Goal: Contribute content: Contribute content

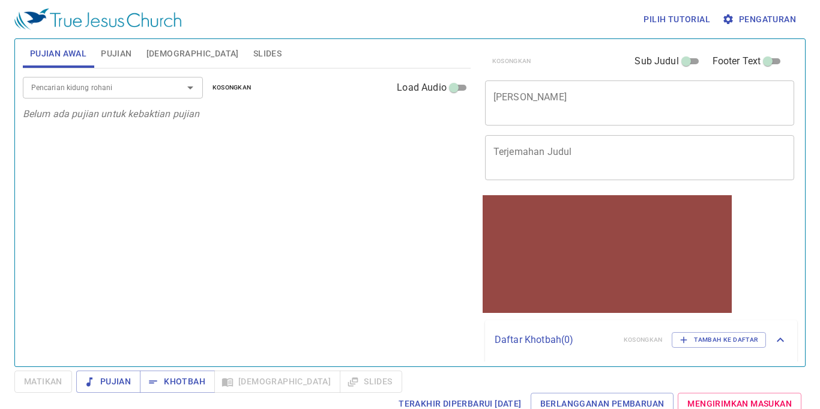
click at [253, 50] on span "Slides" at bounding box center [267, 53] width 28 height 15
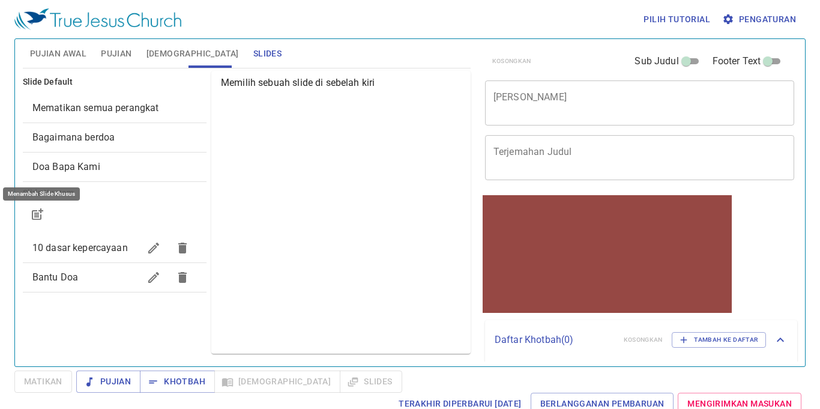
click at [38, 219] on icon "button" at bounding box center [37, 214] width 14 height 14
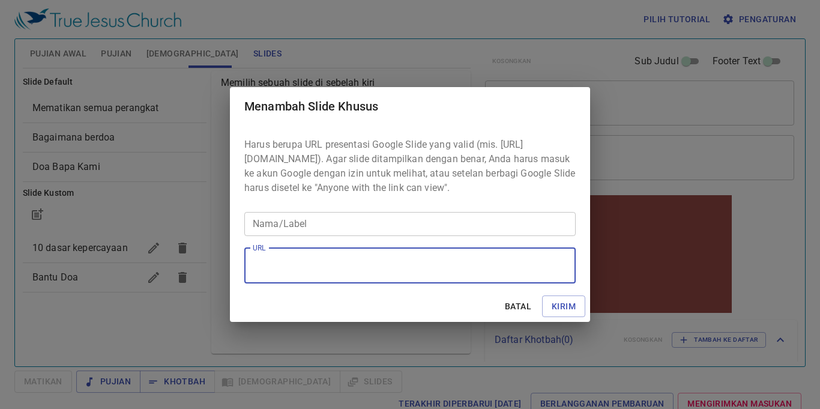
click at [297, 273] on textarea "URL" at bounding box center [410, 265] width 315 height 23
paste textarea "https://docs.google.com/presentation/d/1Z6cfUOEBrva1zL6hveqviJewUF_Vctfh/edit?u…"
type textarea "https://docs.google.com/presentation/d/1Z6cfUOEBrva1zL6hveqviJewUF_Vctfh/edit?u…"
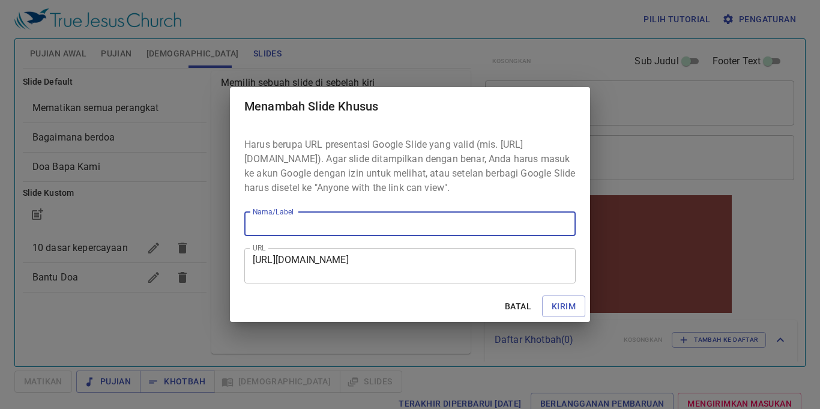
click at [385, 223] on input "Nama/Label" at bounding box center [409, 224] width 331 height 24
paste input "https://docs.google.com/presentation/d/1Z6cfUOEBrva1zL6hveqviJewUF_Vctfh/edit?u…"
type input "https://docs.google.com/presentation/d/1Z6cfUOEBrva1zL6hveqviJewUF_Vctfh/edit?u…"
click at [455, 229] on input "https://docs.google.com/presentation/d/1Z6cfUOEBrva1zL6hveqviJewUF_Vctfh/edit?u…" at bounding box center [409, 224] width 331 height 24
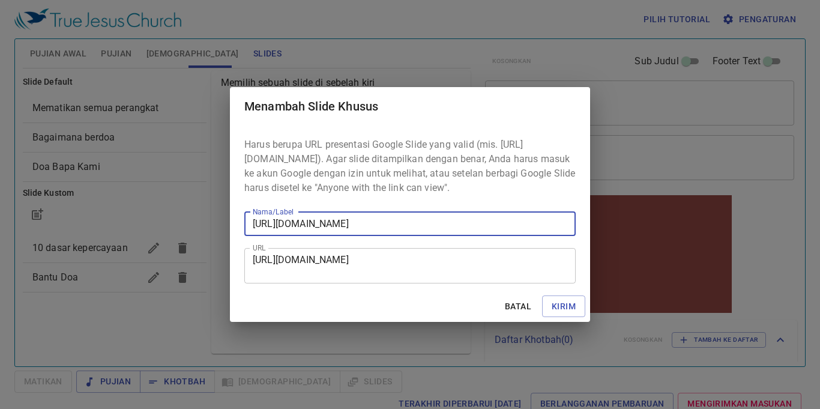
click at [455, 229] on input "https://docs.google.com/presentation/d/1Z6cfUOEBrva1zL6hveqviJewUF_Vctfh/edit?u…" at bounding box center [409, 224] width 331 height 24
click at [364, 226] on input "Nama/Label" at bounding box center [409, 224] width 331 height 24
paste input "Persembahan yang Berkenan untuk Rumah [DEMOGRAPHIC_DATA] 1 Taw 29:1–20"
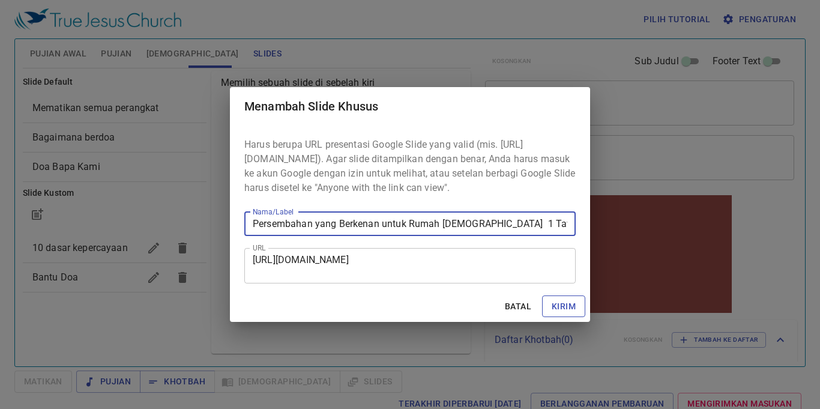
type input "Persembahan yang Berkenan untuk Rumah [DEMOGRAPHIC_DATA] 1 Taw 29:1–20"
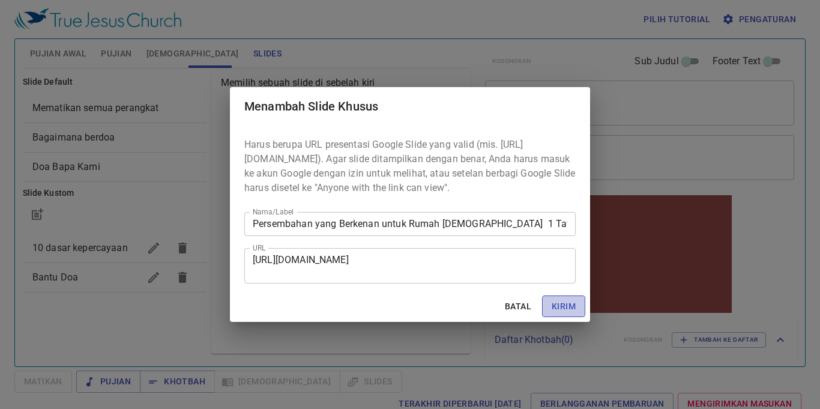
click at [455, 306] on span "Kirim" at bounding box center [564, 306] width 24 height 15
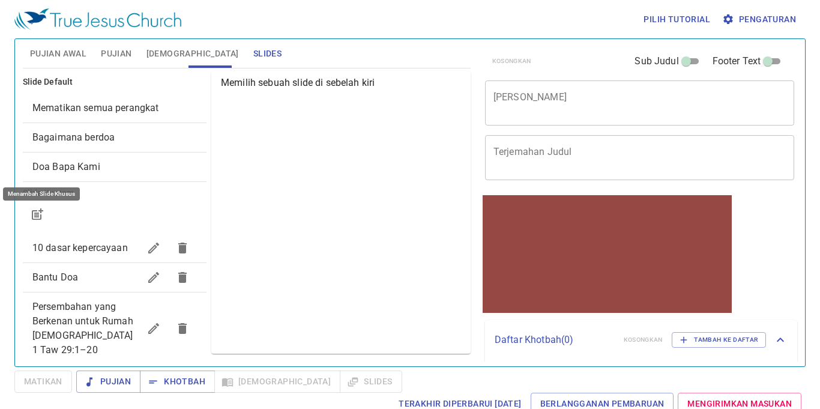
click at [455, 116] on div "x Judul Khotbah" at bounding box center [640, 102] width 310 height 45
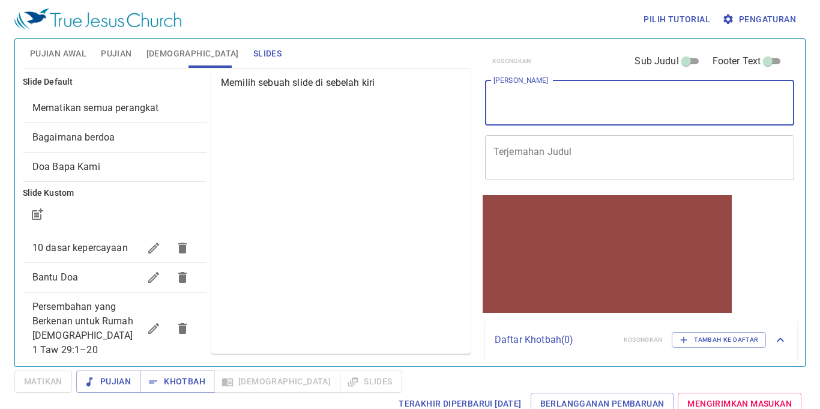
paste textarea "Persembahan yang Berkenan untuk Rumah [DEMOGRAPHIC_DATA] 1 Taw 29:1–20"
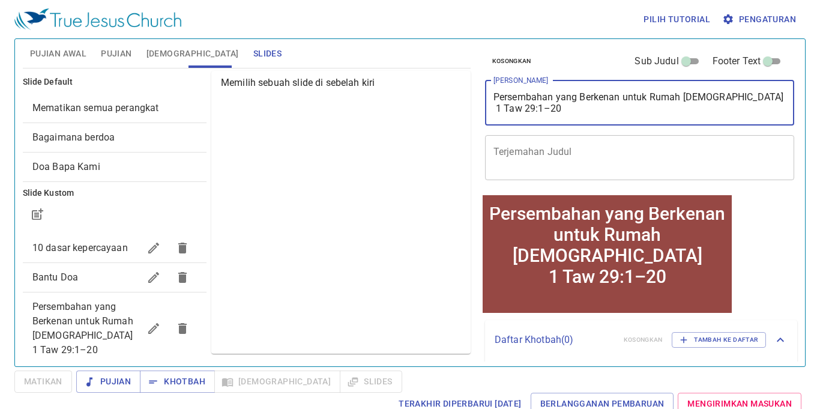
type textarea "Persembahan yang Berkenan untuk Rumah [DEMOGRAPHIC_DATA] 1 Taw 29:1–20"
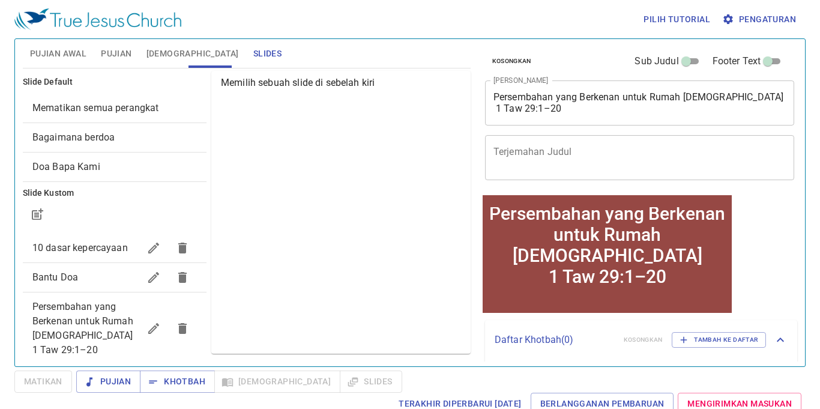
click at [313, 209] on div "Memilih sebuah slide di sebelah kiri" at bounding box center [340, 212] width 259 height 283
click at [125, 55] on span "Pujian" at bounding box center [116, 53] width 31 height 15
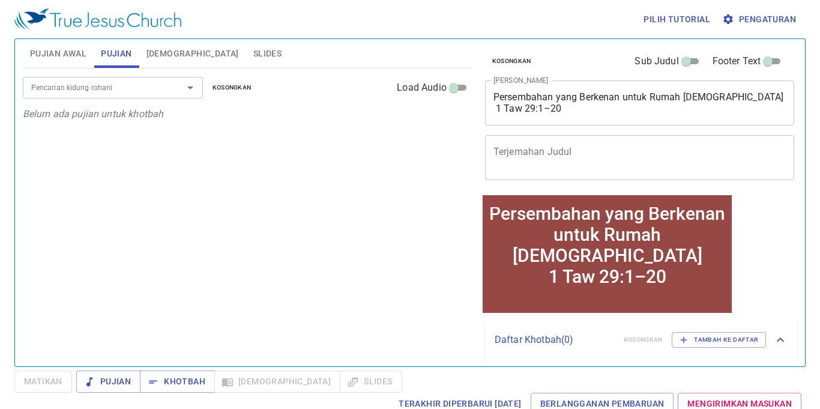
click at [106, 82] on input "Pencarian kidung rohani" at bounding box center [94, 87] width 137 height 14
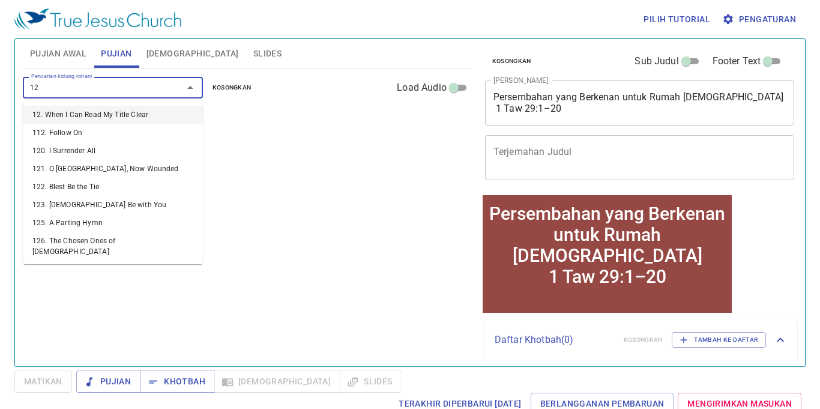
type input "120"
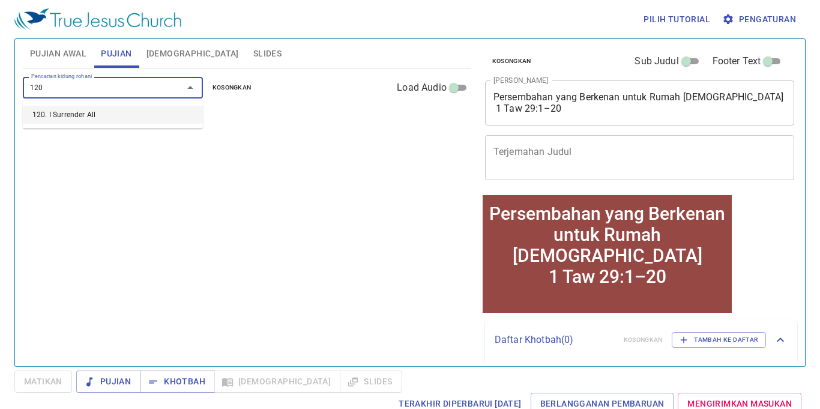
click at [94, 110] on li "120. I Surrender All" at bounding box center [113, 115] width 180 height 18
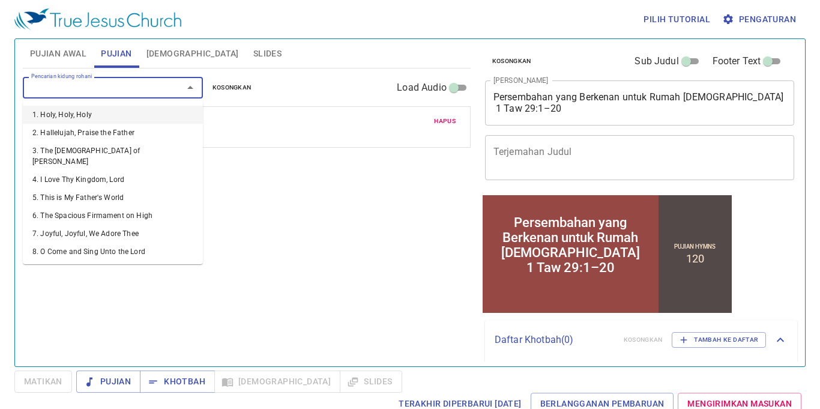
click at [79, 91] on input "Pencarian kidung rohani" at bounding box center [94, 87] width 137 height 14
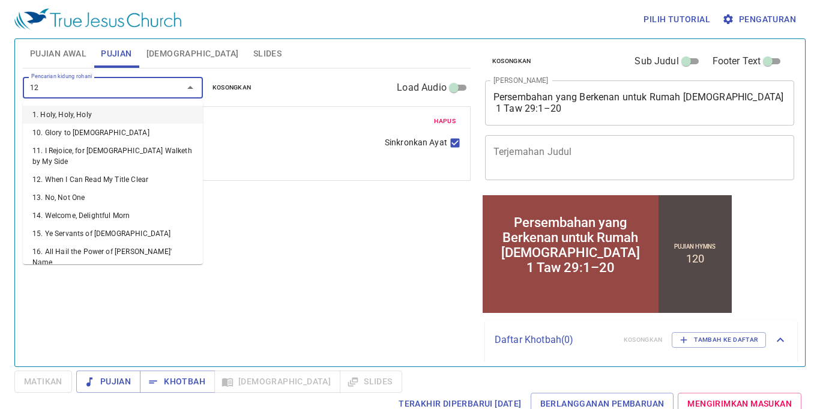
type input "121"
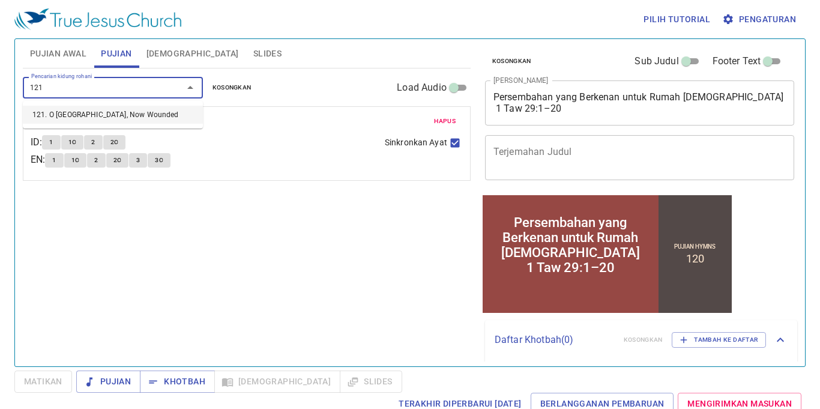
click at [88, 110] on li "121. O [GEOGRAPHIC_DATA], Now Wounded" at bounding box center [113, 115] width 180 height 18
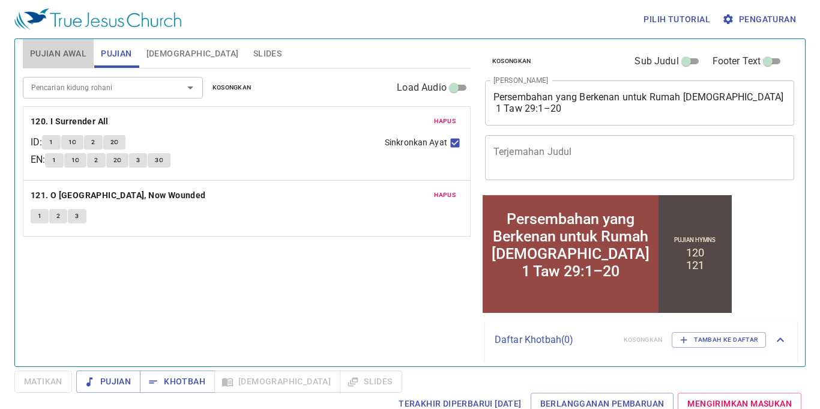
click at [59, 47] on span "Pujian Awal" at bounding box center [58, 53] width 56 height 15
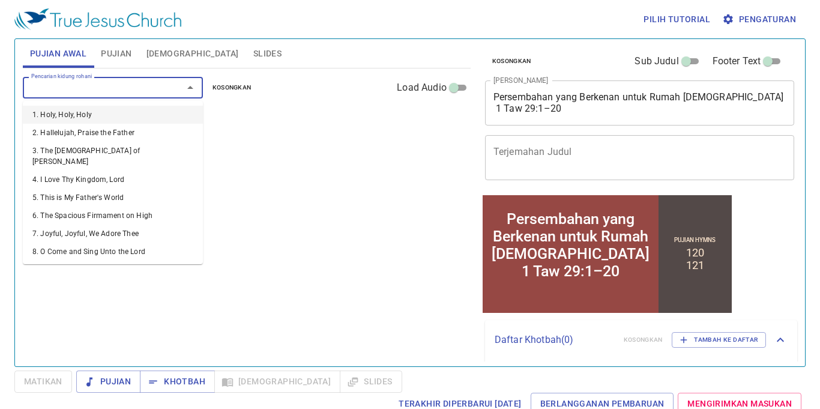
click at [145, 90] on input "Pencarian kidung rohani" at bounding box center [94, 87] width 137 height 14
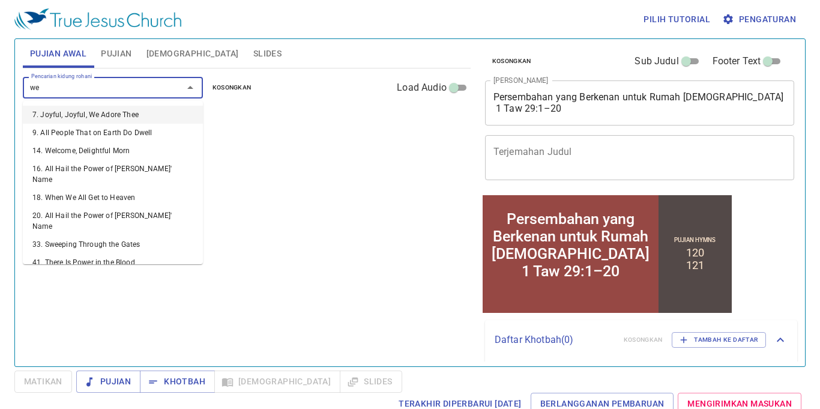
type input "w"
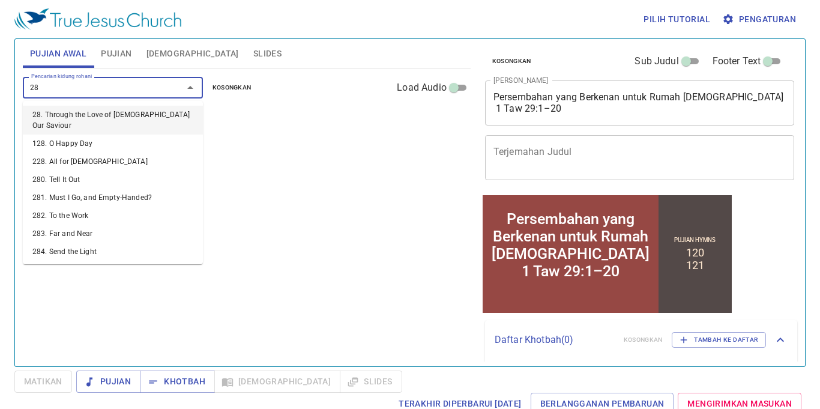
type input "288"
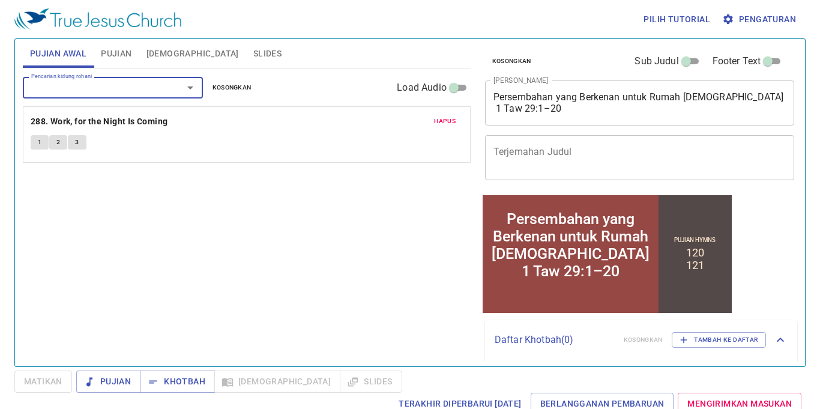
type input "2"
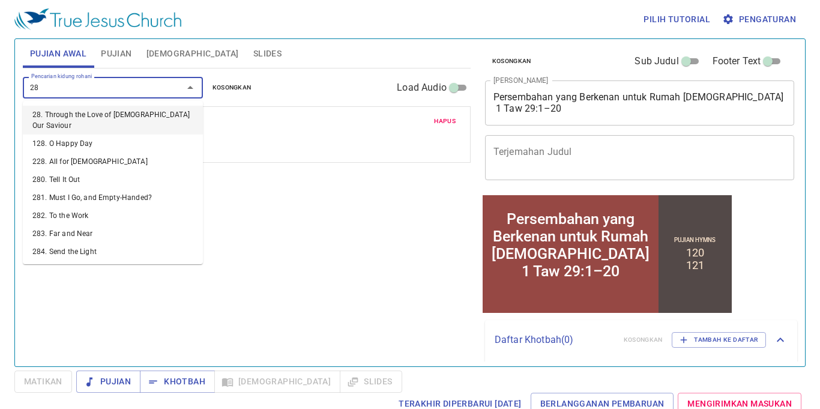
type input "282"
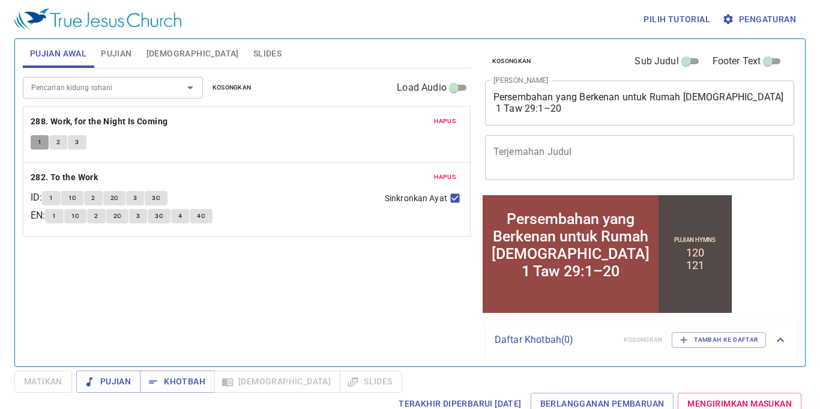
click at [35, 140] on button "1" at bounding box center [40, 142] width 18 height 14
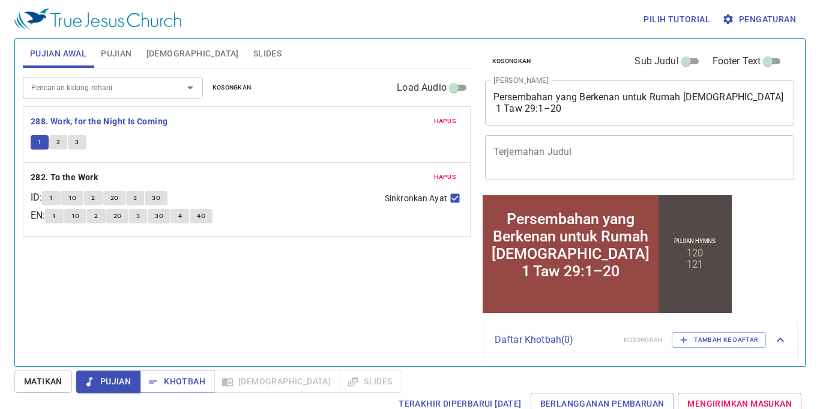
click at [52, 196] on button "1" at bounding box center [51, 198] width 18 height 14
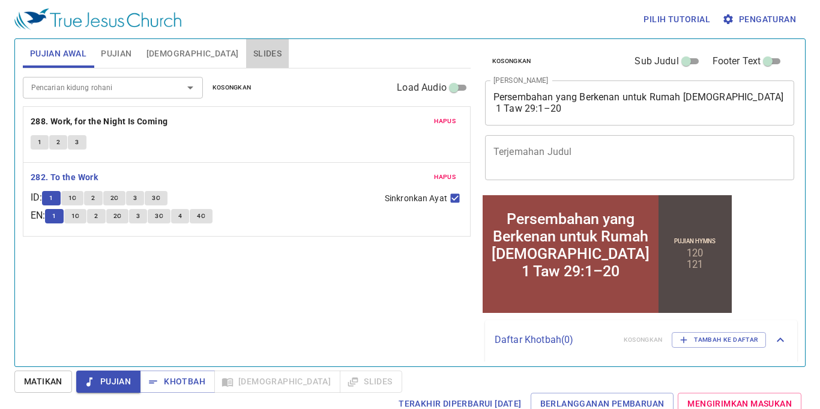
click at [253, 47] on span "Slides" at bounding box center [267, 53] width 28 height 15
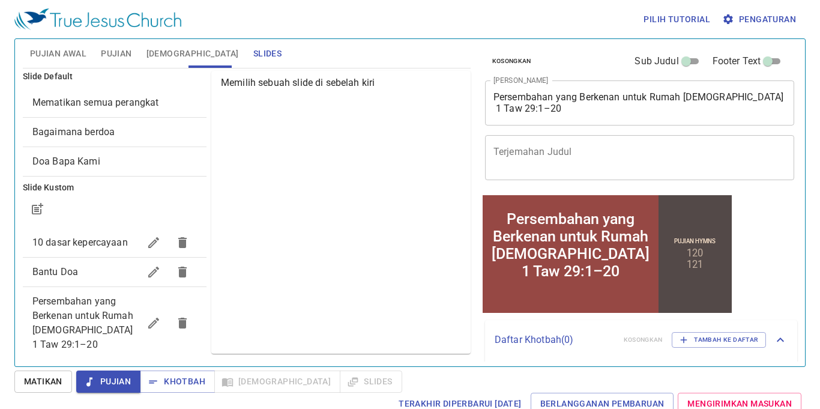
scroll to position [7, 0]
click at [61, 53] on span "Pujian Awal" at bounding box center [58, 53] width 56 height 15
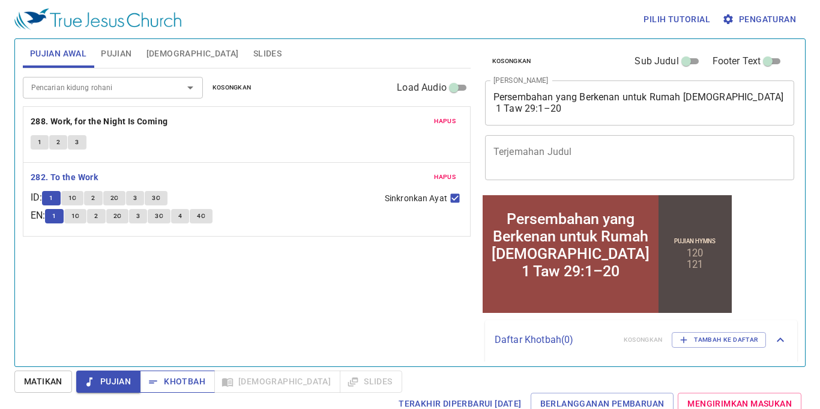
drag, startPoint x: 174, startPoint y: 380, endPoint x: 178, endPoint y: 375, distance: 6.8
click at [0, 0] on span "Khotbah" at bounding box center [0, 0] width 0 height 0
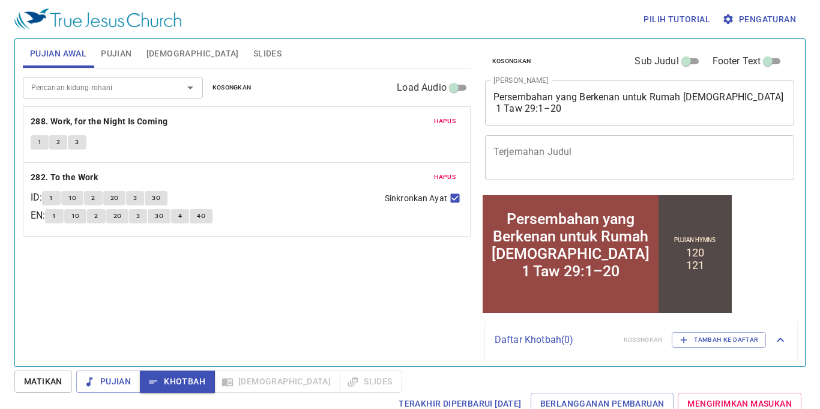
drag, startPoint x: 491, startPoint y: 97, endPoint x: 561, endPoint y: 107, distance: 71.1
click at [455, 108] on div "Persembahan yang Berkenan untuk Rumah Tuhan 1 Taw 29:1–20 x Judul Khotbah" at bounding box center [640, 102] width 310 height 45
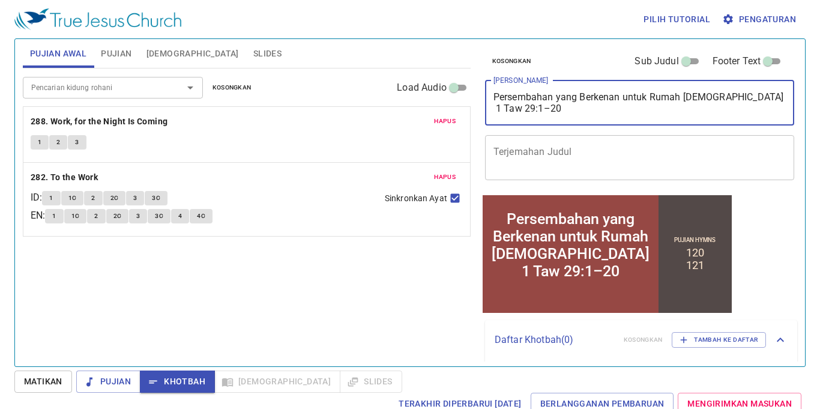
click at [455, 136] on div "x Terjemahan Judul" at bounding box center [640, 157] width 310 height 45
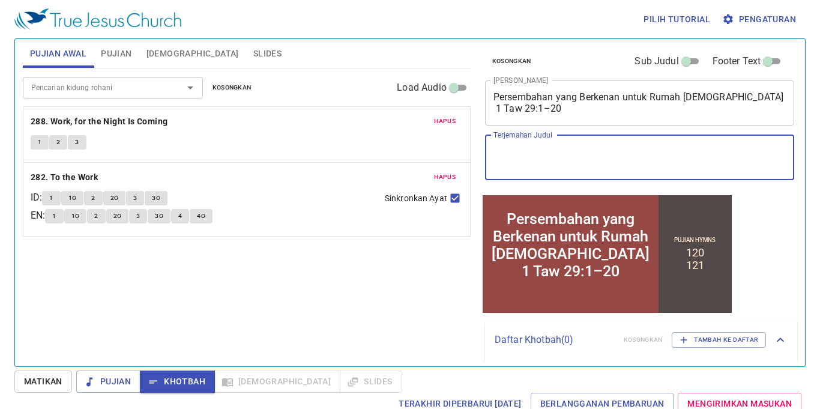
paste textarea "An Acceptable Offering for the House of [DEMOGRAPHIC_DATA] 1 Chronicles 29:1–20"
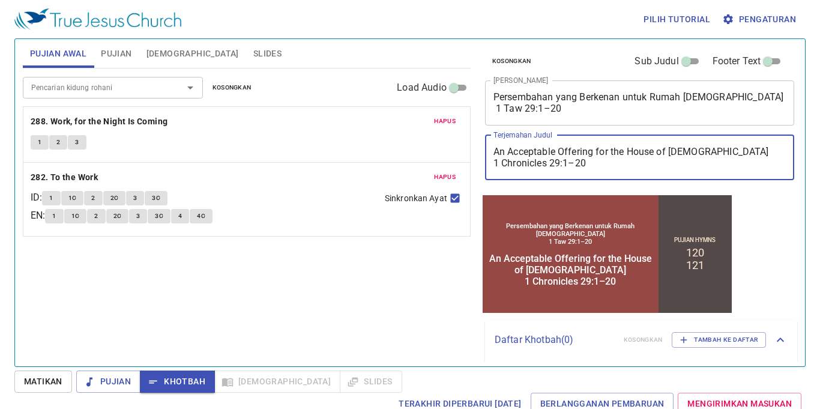
type textarea "An Acceptable Offering for the House of [DEMOGRAPHIC_DATA] 1 Chronicles 29:1–20"
click at [373, 304] on div "Pencarian kidung rohani Pencarian kidung rohani Kosongkan Load Audio Hapus 288.…" at bounding box center [247, 212] width 448 height 288
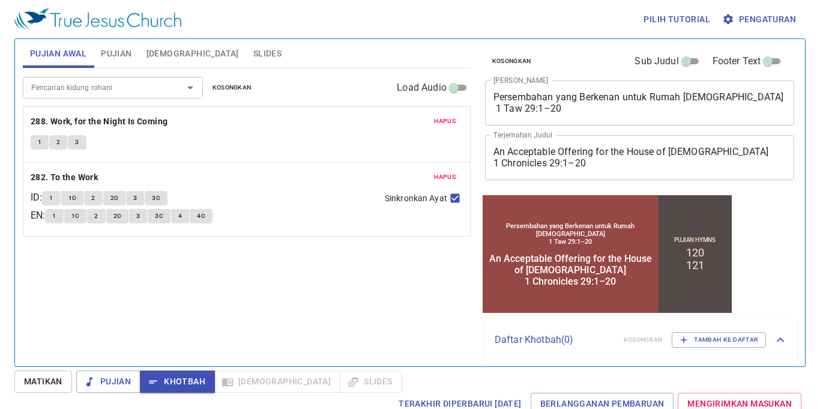
click at [53, 199] on span "1" at bounding box center [51, 198] width 4 height 11
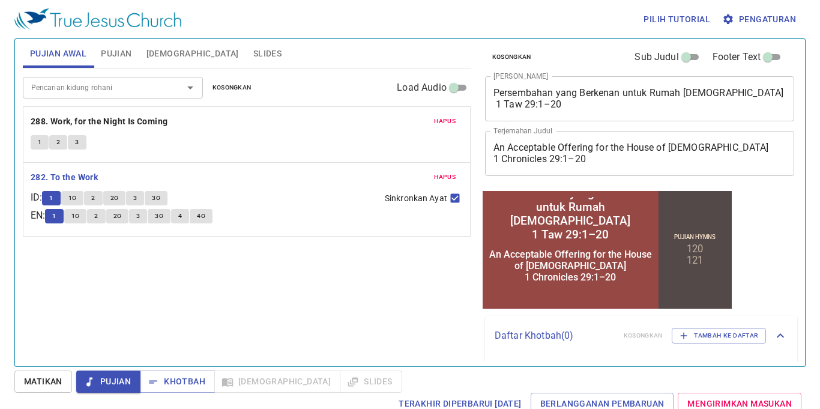
scroll to position [0, 0]
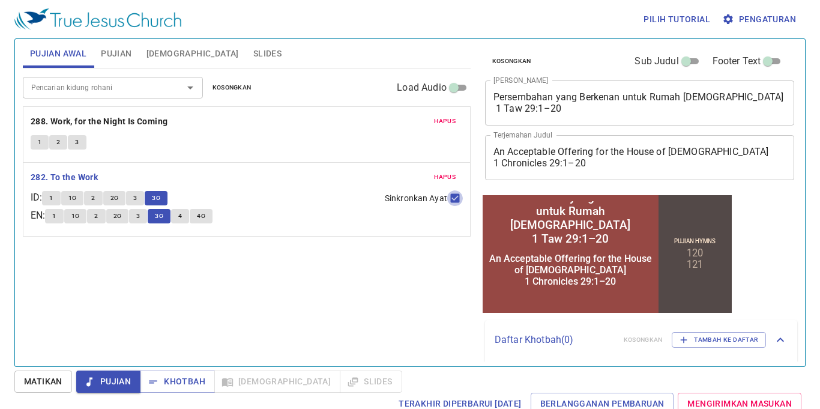
click at [449, 193] on input "Sinkronkan Ayat" at bounding box center [455, 201] width 16 height 16
checkbox input "false"
click at [131, 366] on span "Pujian" at bounding box center [108, 381] width 45 height 15
click at [143, 127] on b "288. Work, for the Night Is Coming" at bounding box center [99, 121] width 137 height 15
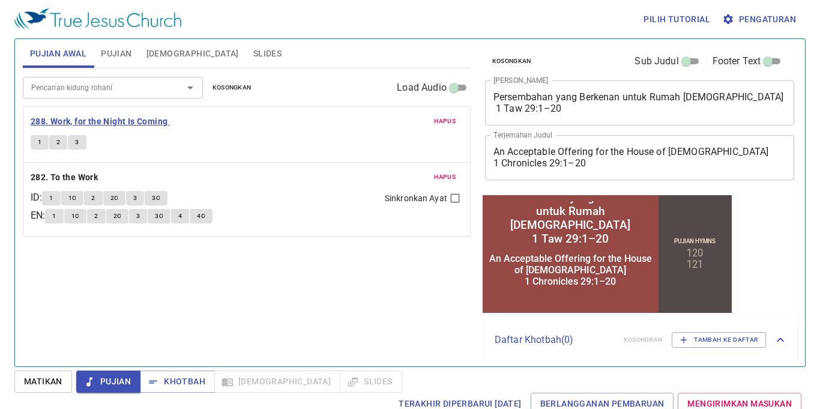
click at [143, 127] on b "288. Work, for the Night Is Coming" at bounding box center [99, 121] width 137 height 15
click at [455, 178] on span "Hapus" at bounding box center [445, 177] width 22 height 11
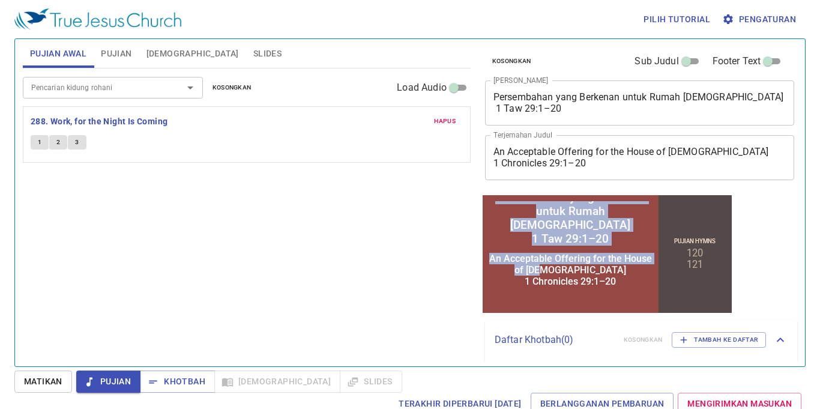
drag, startPoint x: 498, startPoint y: 209, endPoint x: 613, endPoint y: 267, distance: 128.9
click at [455, 242] on div "Persembahan yang Berkenan untuk Rumah [DEMOGRAPHIC_DATA] 1 Taw 29:1–20" at bounding box center [570, 217] width 171 height 55
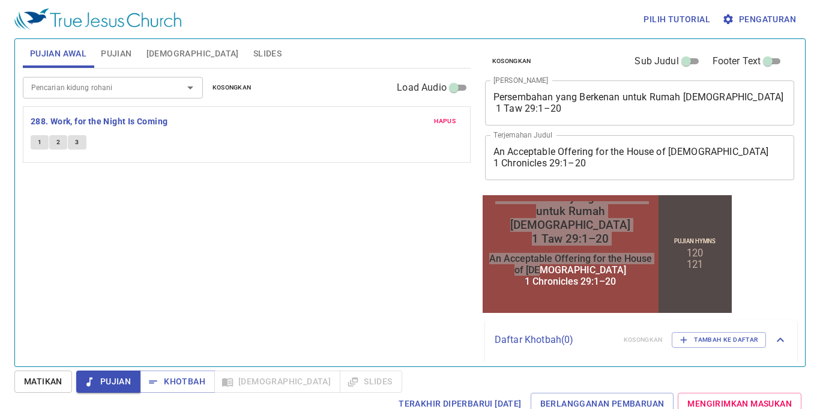
click at [38, 142] on span "1" at bounding box center [40, 142] width 4 height 11
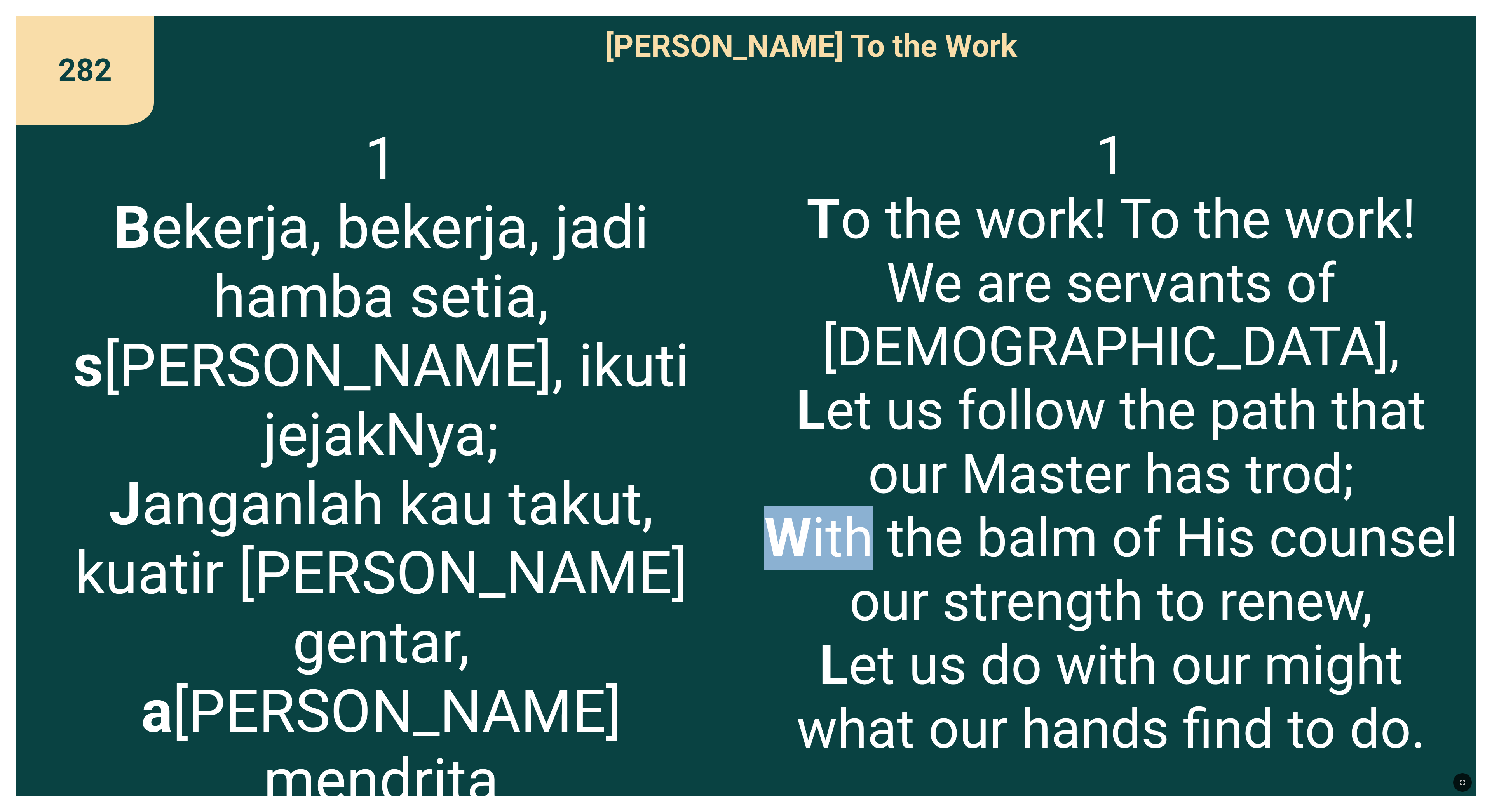
drag, startPoint x: 771, startPoint y: 485, endPoint x: 869, endPoint y: 477, distance: 98.3
click at [311, 248] on span "1 T o the work! To the work! We are servants of [DEMOGRAPHIC_DATA], L et us fol…" at bounding box center [1111, 443] width 698 height 637
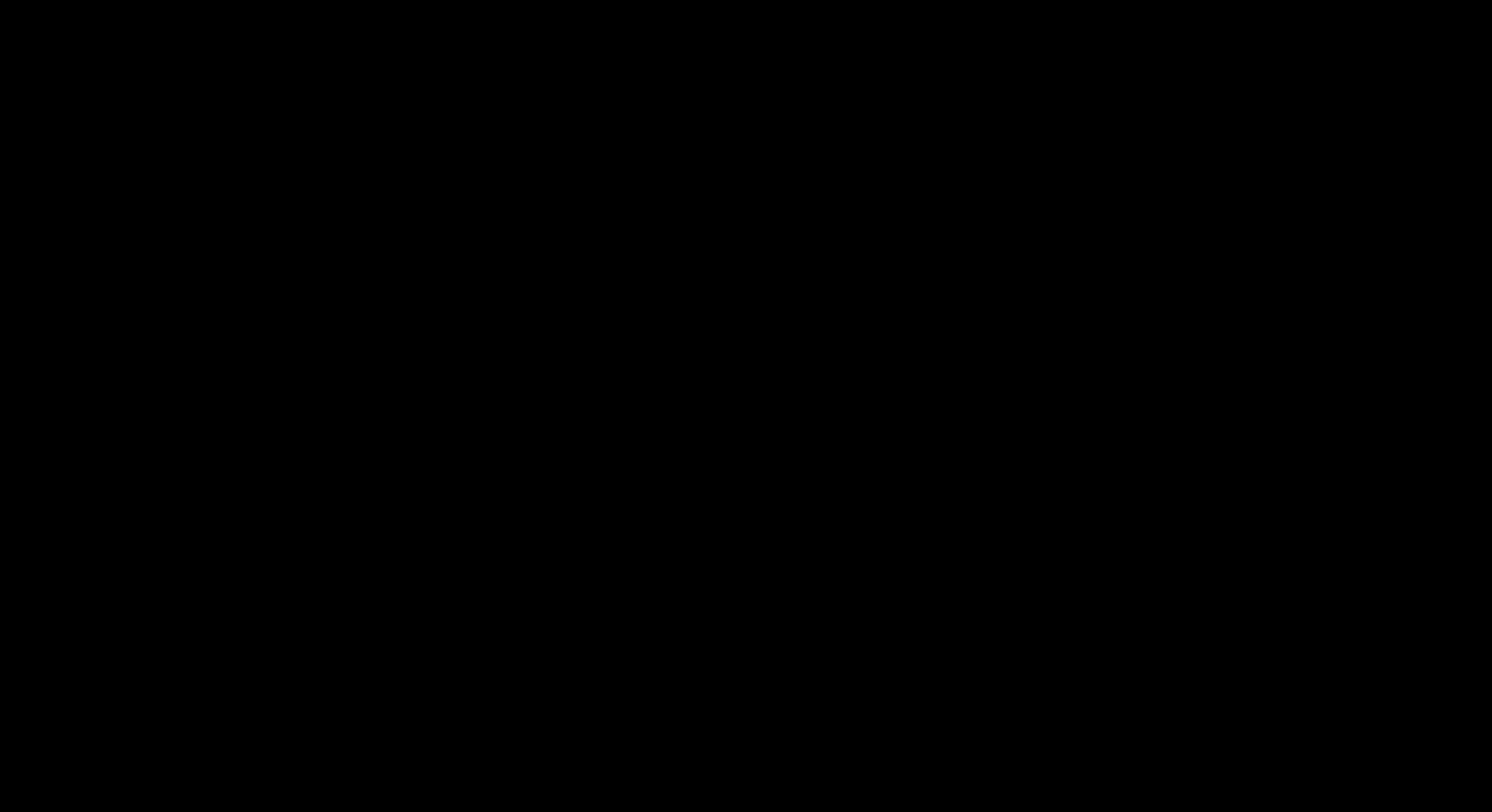
click at [8, 248] on div at bounding box center [746, 406] width 1492 height 812
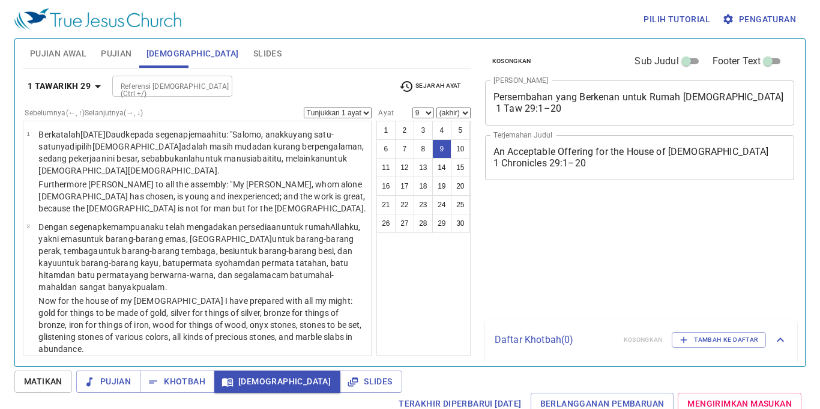
select select "9"
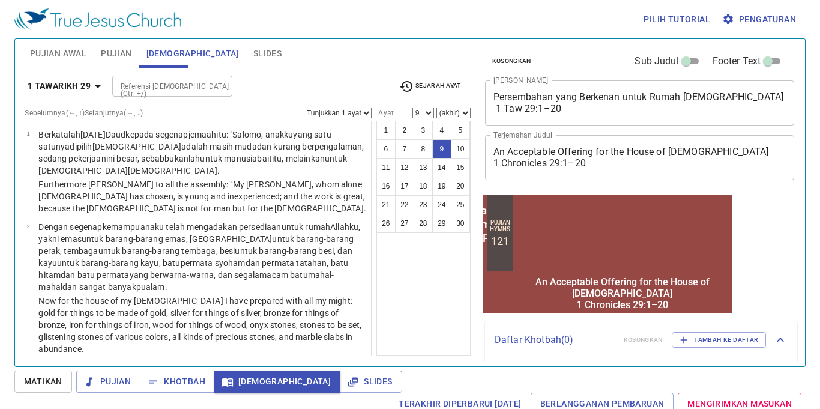
scroll to position [479, 0]
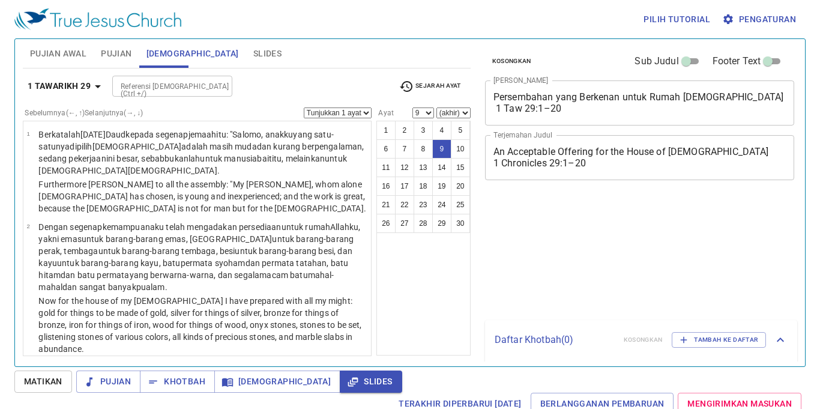
select select "9"
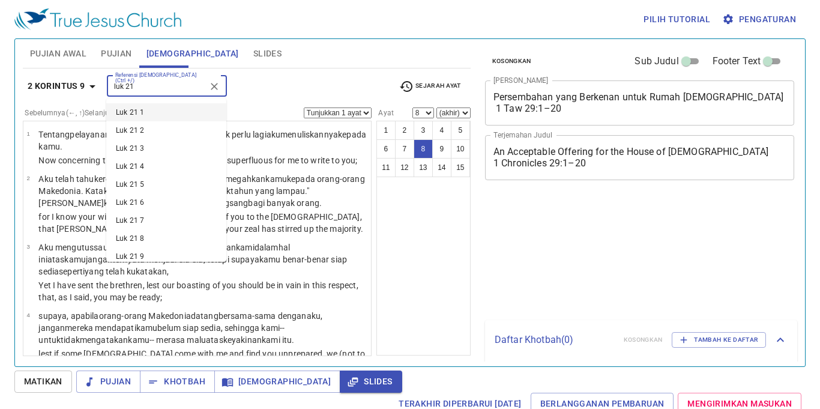
select select "8"
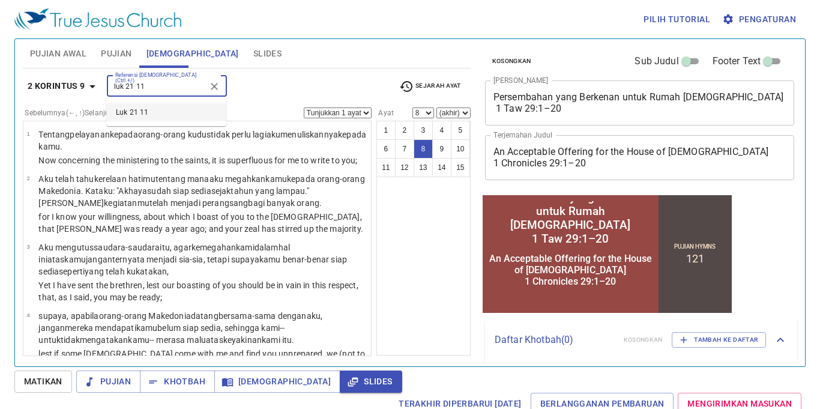
type input "luk 21 111"
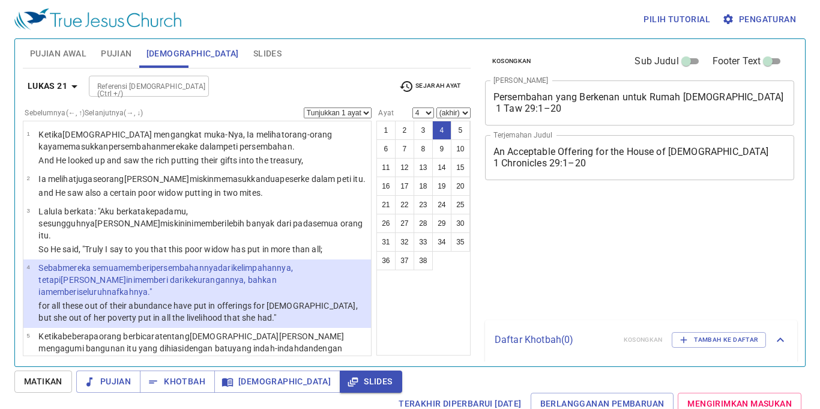
select select "4"
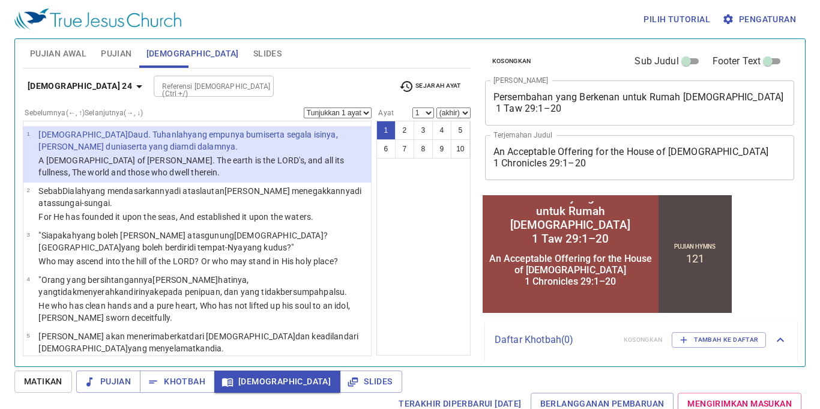
scroll to position [37, 0]
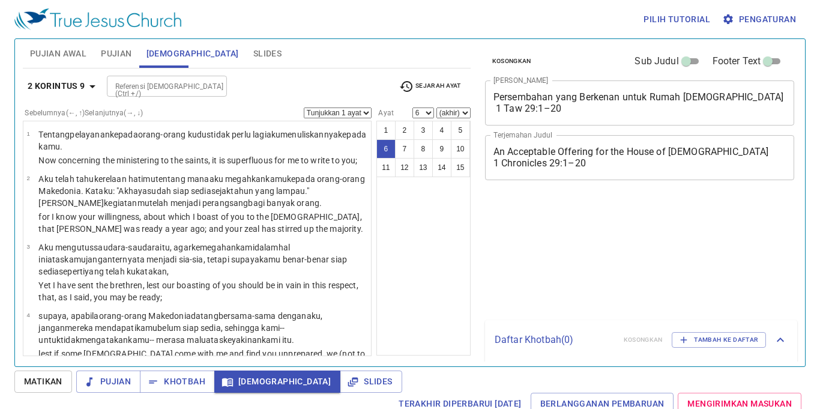
select select "6"
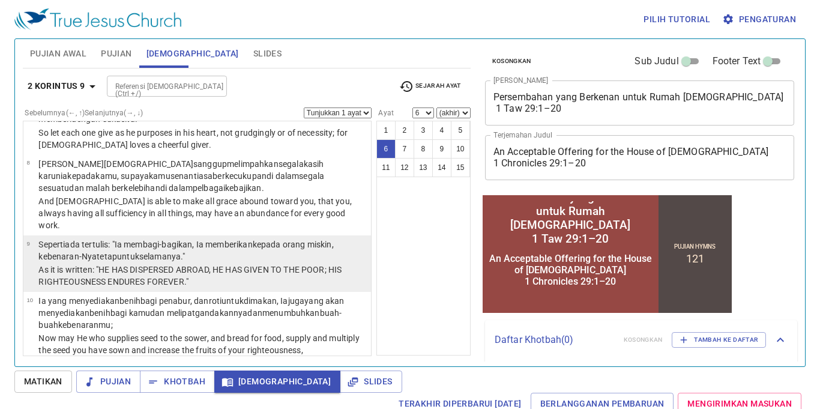
scroll to position [37, 0]
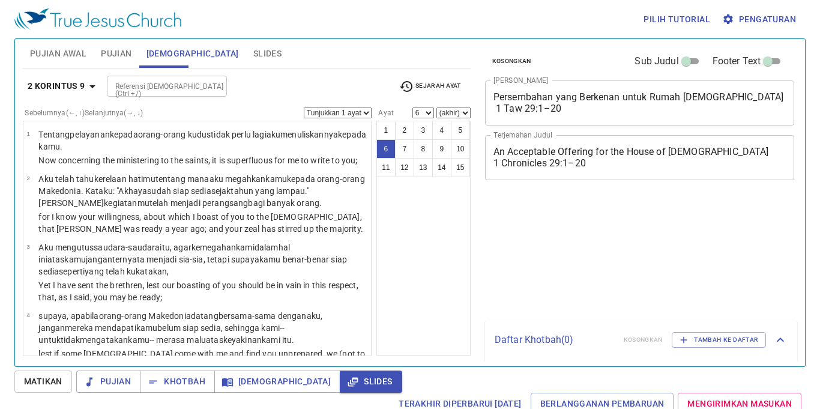
select select "6"
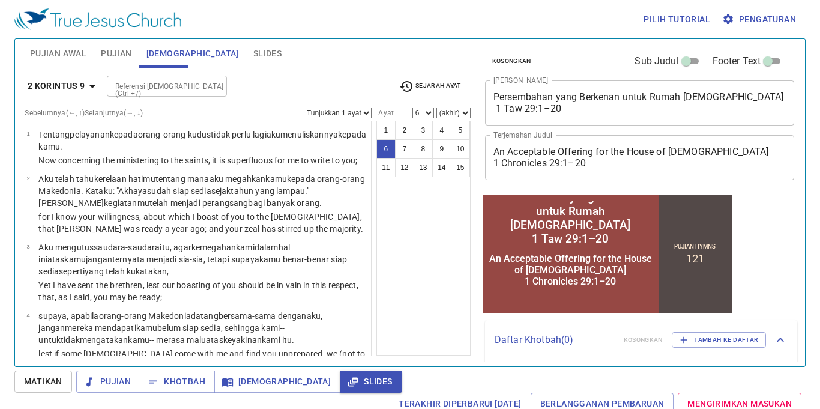
scroll to position [37, 0]
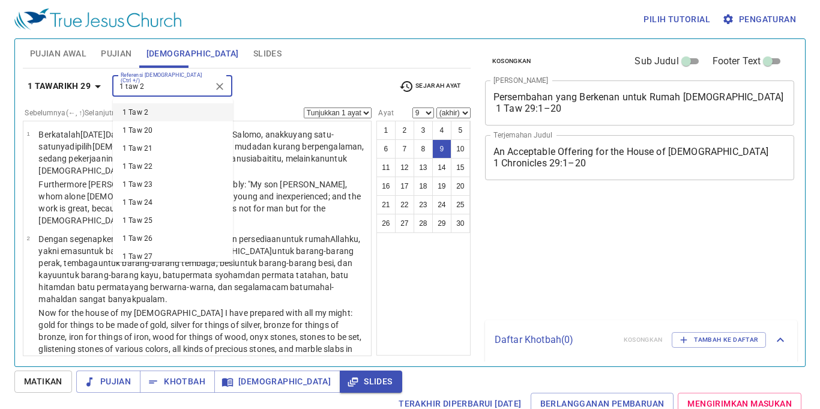
select select "9"
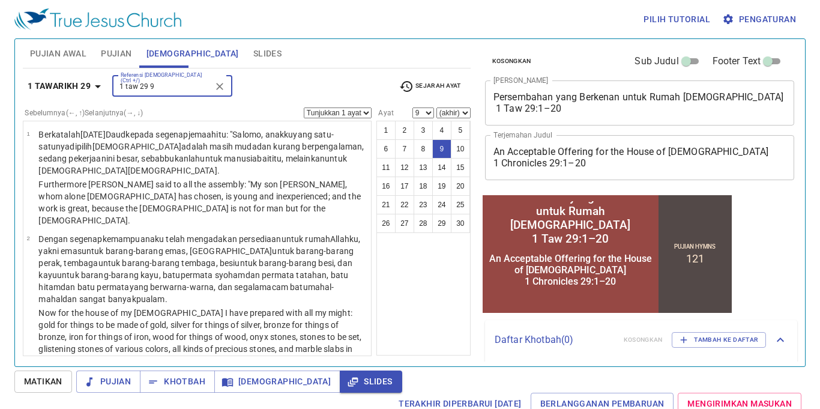
type input "1 taw 29 99"
